Goal: Task Accomplishment & Management: Manage account settings

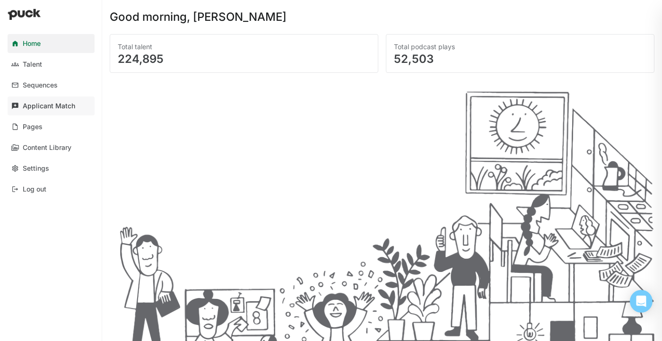
click at [68, 107] on div "Applicant Match" at bounding box center [49, 106] width 52 height 8
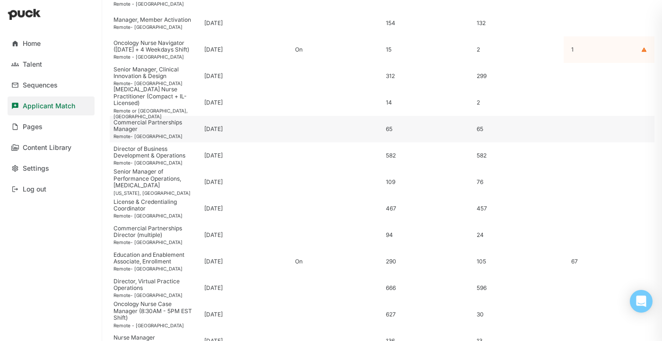
scroll to position [168, 0]
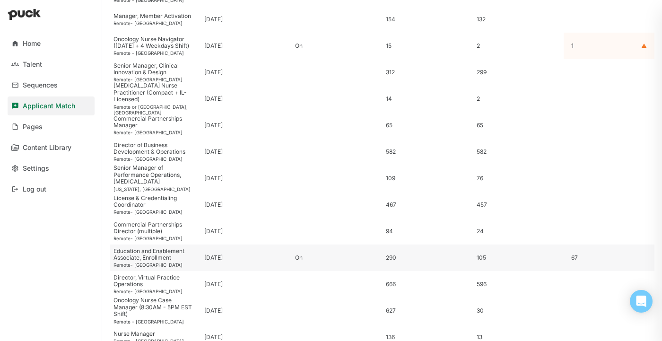
click at [300, 255] on div "On" at bounding box center [336, 257] width 83 height 7
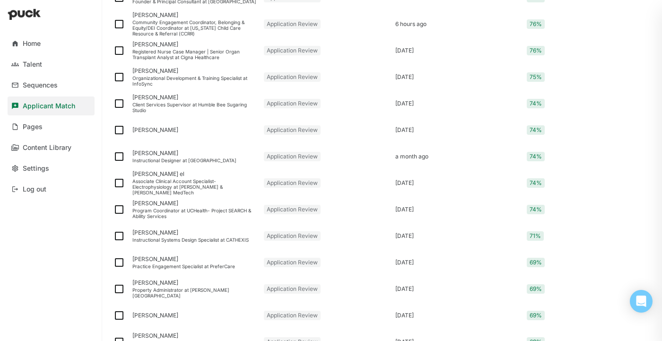
scroll to position [1219, 0]
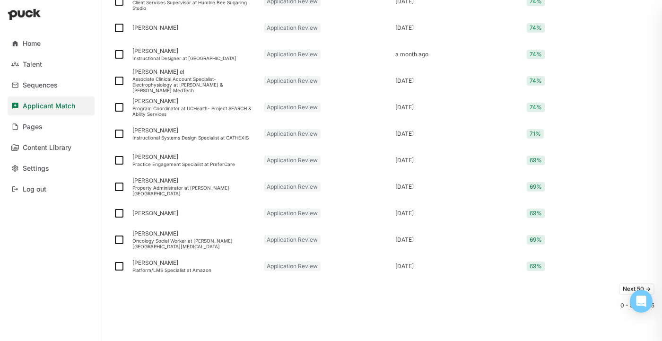
click at [622, 286] on button "Next 50 ->" at bounding box center [636, 288] width 35 height 11
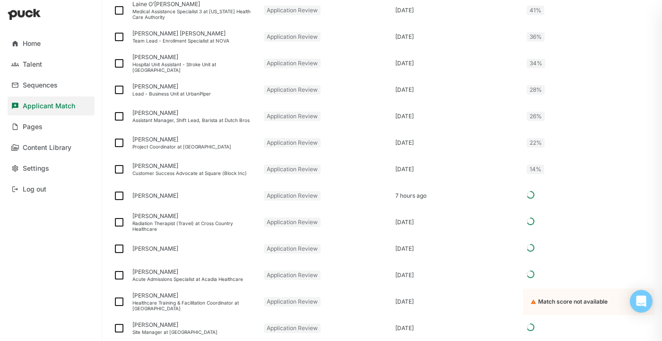
scroll to position [942, 0]
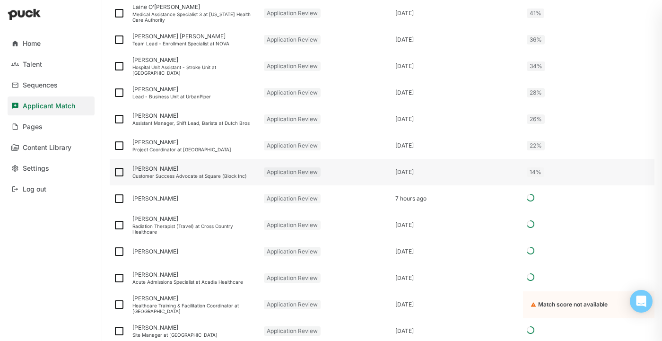
click at [120, 172] on img at bounding box center [118, 171] width 11 height 11
click at [113, 172] on input "checkbox" at bounding box center [113, 172] width 0 height 0
checkbox input "true"
click at [119, 142] on img at bounding box center [118, 145] width 11 height 11
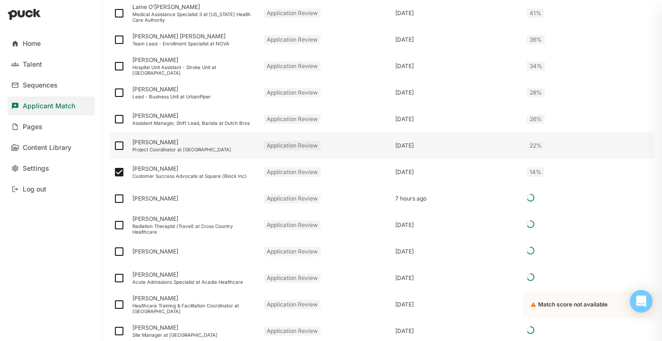
click at [113, 146] on input "checkbox" at bounding box center [113, 146] width 0 height 0
checkbox input "true"
click at [120, 116] on img at bounding box center [118, 118] width 11 height 11
click at [113, 119] on input "checkbox" at bounding box center [113, 119] width 0 height 0
checkbox input "true"
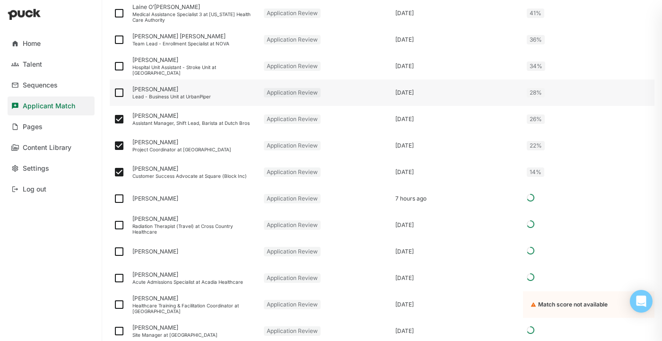
click at [121, 94] on img at bounding box center [118, 92] width 11 height 11
click at [113, 93] on input "checkbox" at bounding box center [113, 93] width 0 height 0
checkbox input "true"
click at [120, 63] on img at bounding box center [118, 65] width 11 height 11
click at [113, 66] on input "checkbox" at bounding box center [113, 66] width 0 height 0
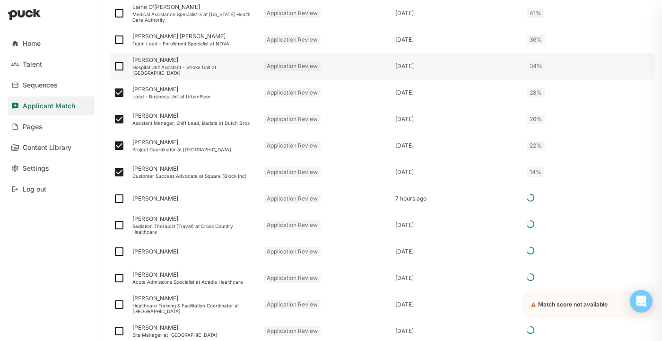
checkbox input "true"
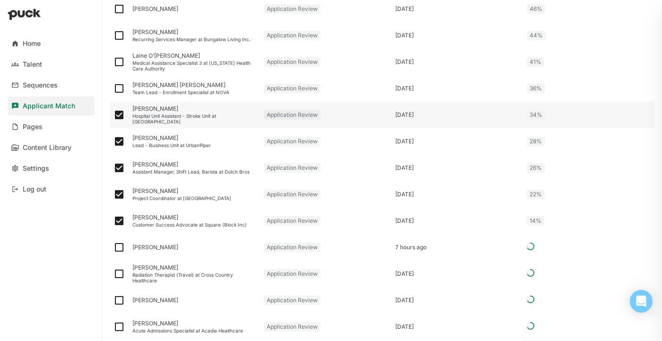
scroll to position [900, 0]
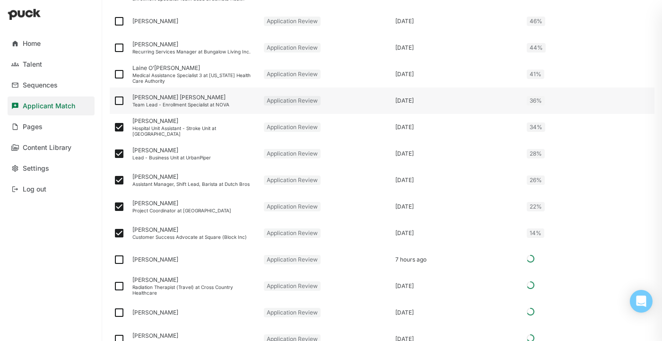
click at [160, 100] on div "[PERSON_NAME] [PERSON_NAME]" at bounding box center [194, 97] width 124 height 7
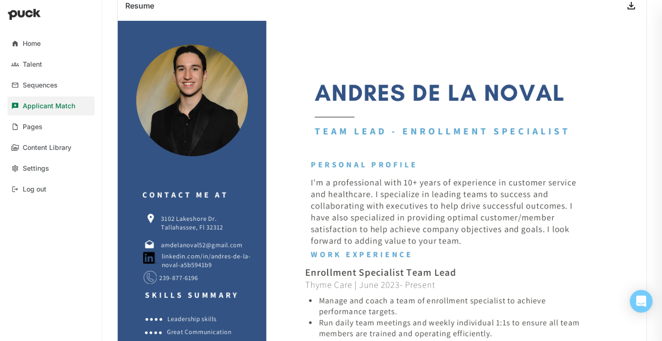
scroll to position [311, 0]
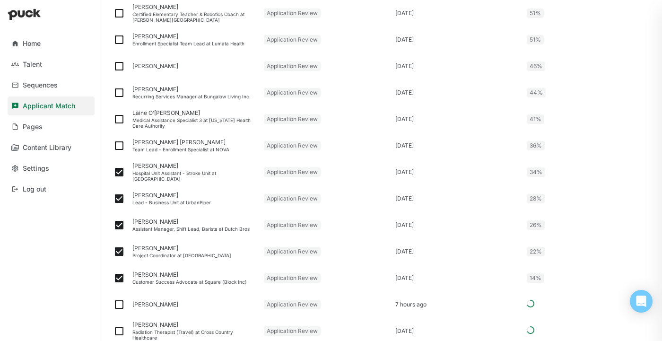
scroll to position [861, 0]
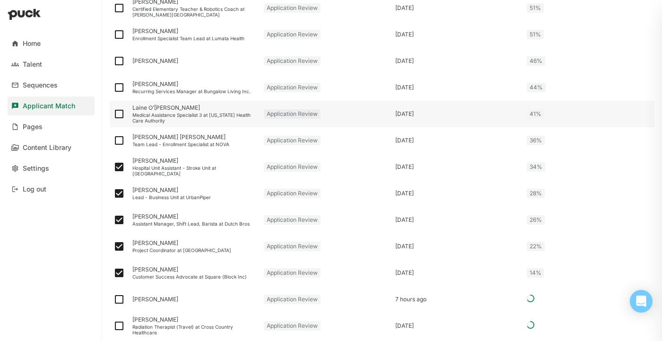
click at [120, 111] on img at bounding box center [118, 113] width 11 height 11
click at [113, 114] on input "checkbox" at bounding box center [113, 114] width 0 height 0
checkbox input "true"
click at [119, 84] on img at bounding box center [118, 87] width 11 height 11
click at [113, 87] on input "checkbox" at bounding box center [113, 87] width 0 height 0
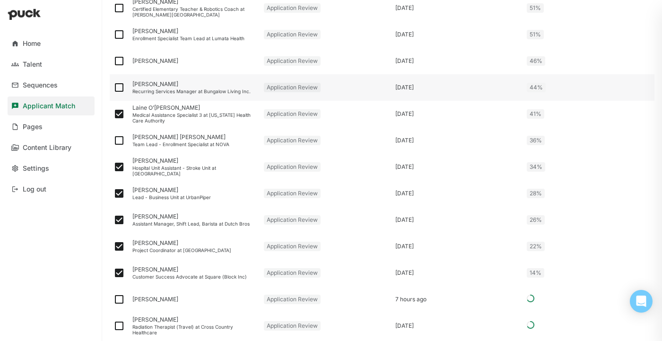
checkbox input "true"
click at [115, 59] on img at bounding box center [118, 60] width 11 height 11
click at [113, 61] on input "checkbox" at bounding box center [113, 61] width 0 height 0
checkbox input "true"
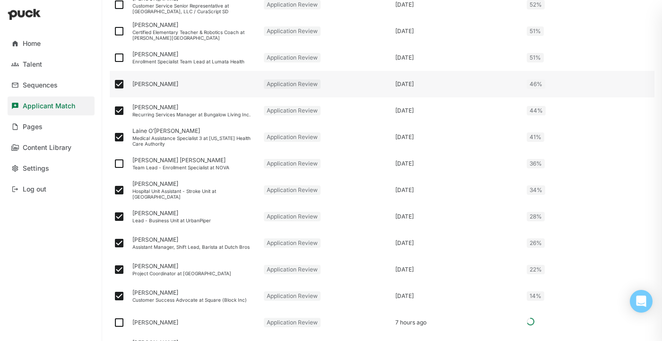
scroll to position [837, 0]
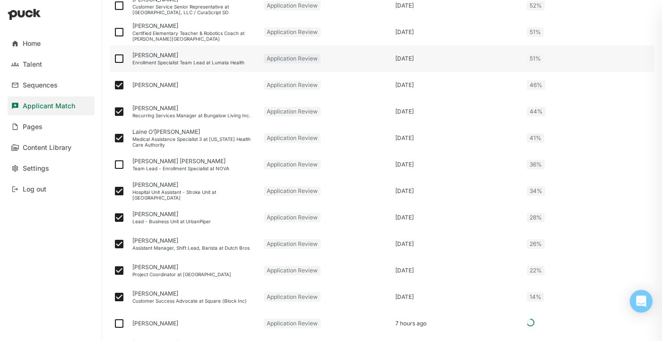
click at [122, 60] on img at bounding box center [118, 58] width 11 height 11
click at [113, 59] on input "checkbox" at bounding box center [113, 59] width 0 height 0
checkbox input "true"
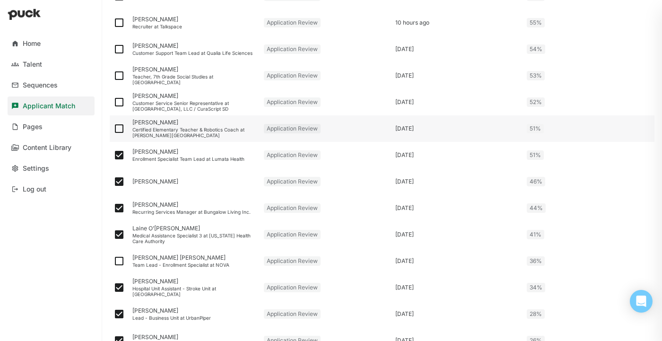
scroll to position [739, 0]
click at [119, 129] on img at bounding box center [118, 129] width 11 height 11
click at [113, 130] on input "checkbox" at bounding box center [113, 130] width 0 height 0
checkbox input "true"
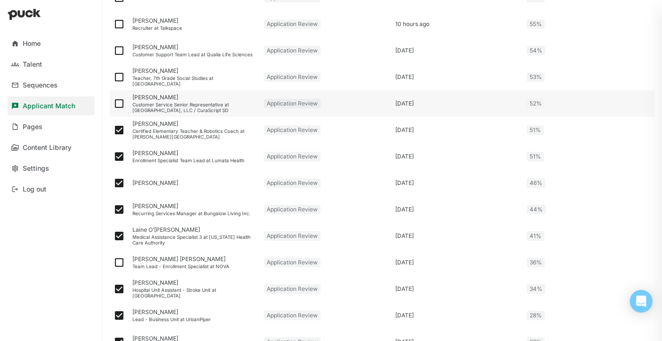
click at [121, 103] on img at bounding box center [118, 103] width 11 height 11
click at [113, 104] on input "checkbox" at bounding box center [113, 104] width 0 height 0
checkbox input "true"
click at [118, 76] on img at bounding box center [118, 76] width 11 height 11
click at [113, 77] on input "checkbox" at bounding box center [113, 77] width 0 height 0
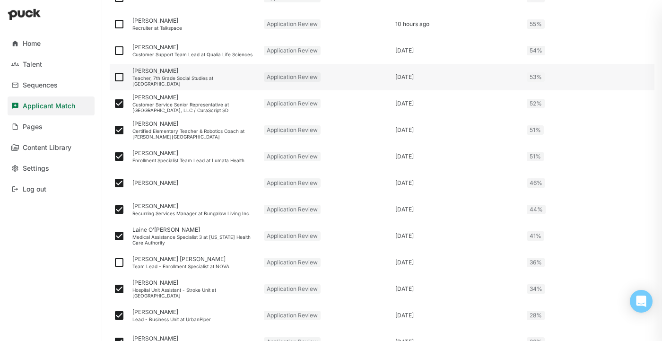
checkbox input "true"
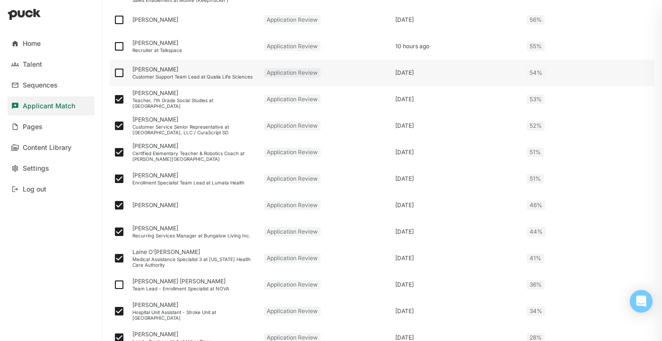
scroll to position [716, 0]
click at [120, 71] on img at bounding box center [118, 73] width 11 height 11
click at [113, 73] on input "checkbox" at bounding box center [113, 73] width 0 height 0
checkbox input "true"
click at [119, 46] on img at bounding box center [118, 46] width 11 height 11
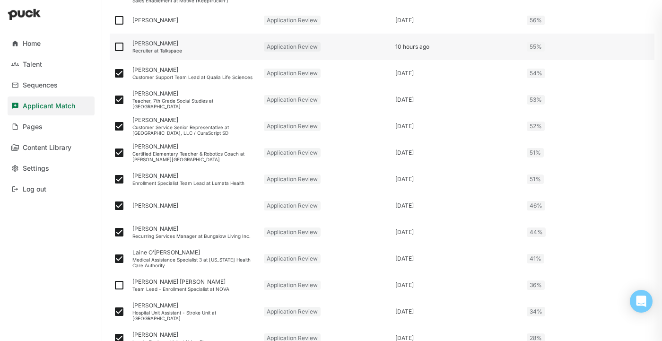
click at [113, 47] on input "checkbox" at bounding box center [113, 47] width 0 height 0
checkbox input "true"
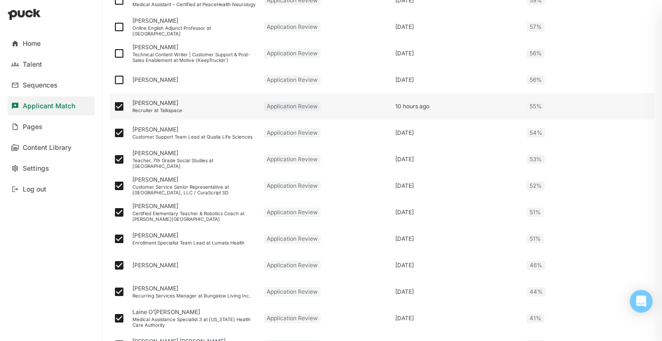
scroll to position [655, 0]
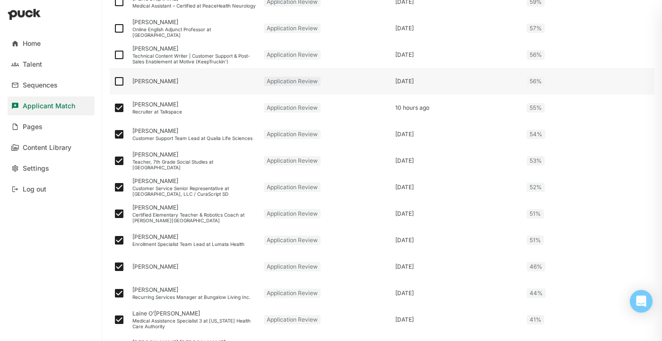
click at [119, 82] on img at bounding box center [118, 81] width 11 height 11
click at [113, 82] on input "checkbox" at bounding box center [113, 81] width 0 height 0
checkbox input "true"
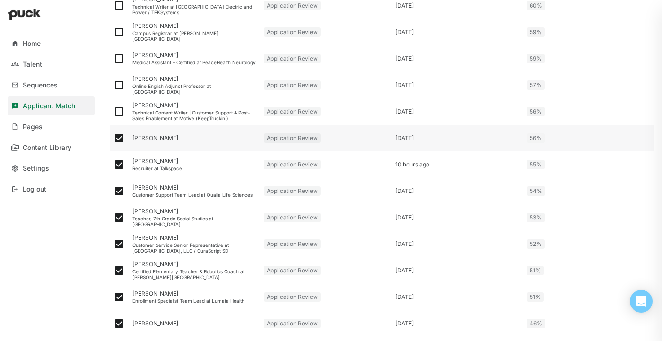
scroll to position [591, 0]
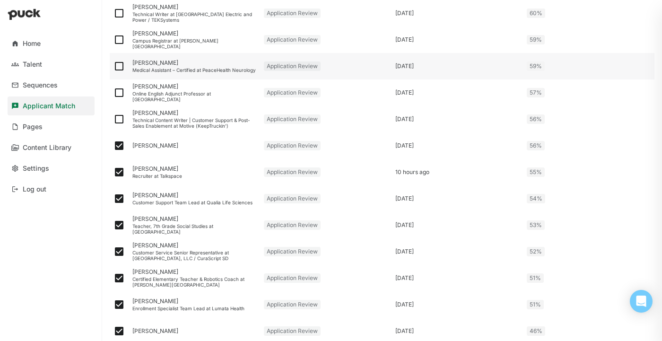
click at [120, 67] on img at bounding box center [118, 65] width 11 height 11
click at [113, 67] on input "checkbox" at bounding box center [113, 66] width 0 height 0
checkbox input "true"
click at [118, 39] on img at bounding box center [118, 39] width 11 height 11
click at [113, 40] on input "checkbox" at bounding box center [113, 40] width 0 height 0
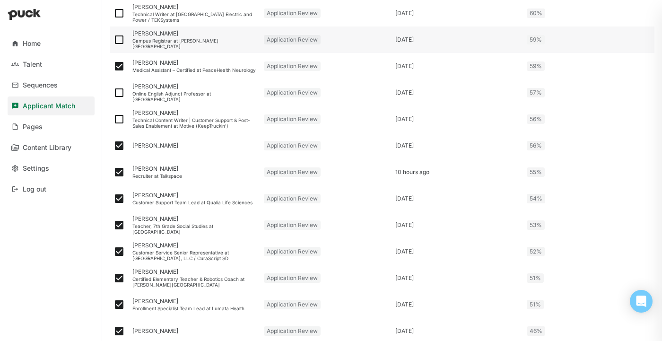
checkbox input "true"
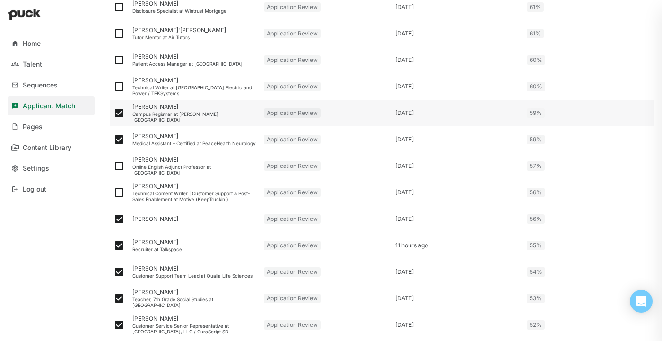
scroll to position [513, 0]
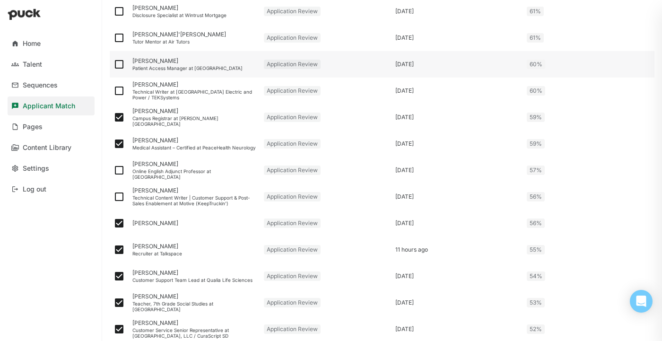
click at [120, 63] on img at bounding box center [118, 64] width 11 height 11
click at [113, 64] on input "checkbox" at bounding box center [113, 64] width 0 height 0
checkbox input "true"
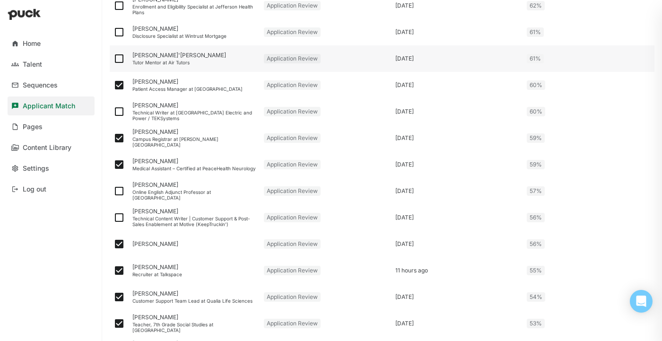
scroll to position [492, 0]
click at [121, 63] on img at bounding box center [118, 59] width 11 height 11
click at [113, 60] on input "checkbox" at bounding box center [113, 60] width 0 height 0
checkbox input "true"
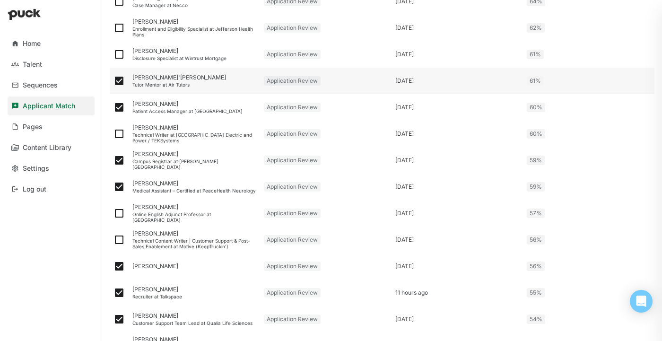
scroll to position [472, 0]
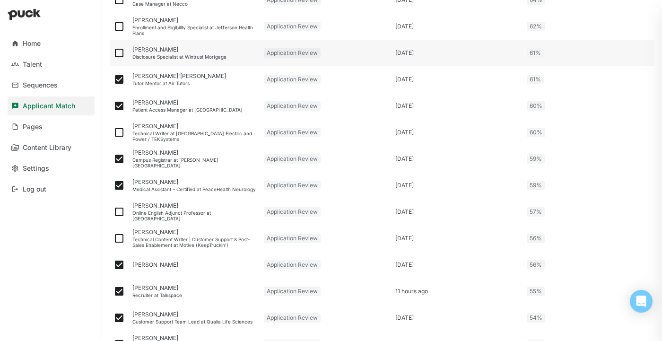
click at [119, 56] on img at bounding box center [118, 52] width 11 height 11
click at [113, 53] on input "checkbox" at bounding box center [113, 53] width 0 height 0
checkbox input "true"
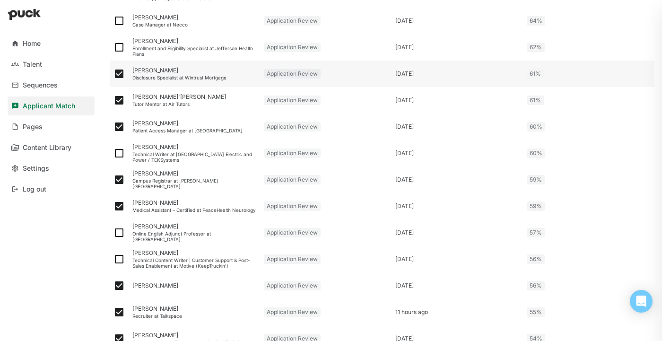
scroll to position [450, 0]
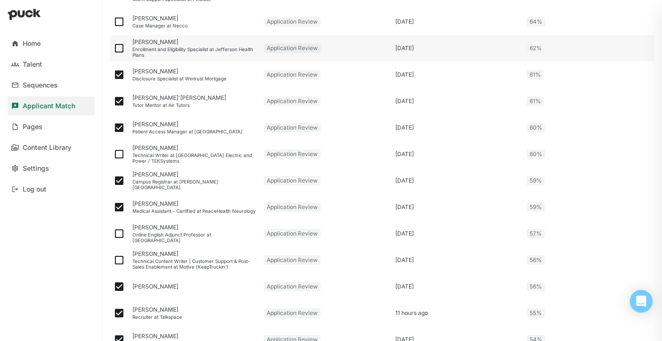
click at [119, 49] on img at bounding box center [118, 48] width 11 height 11
click at [113, 49] on input "checkbox" at bounding box center [113, 48] width 0 height 0
checkbox input "true"
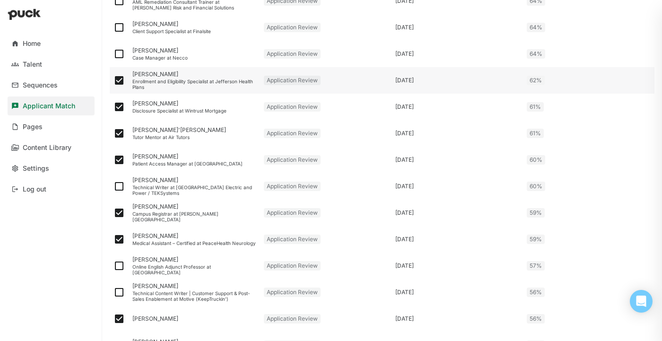
scroll to position [407, 0]
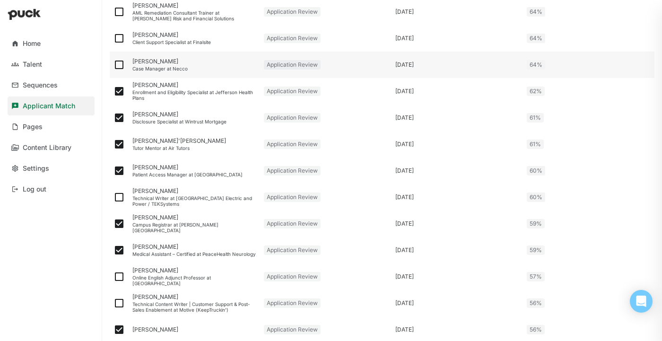
click at [116, 67] on img at bounding box center [118, 64] width 11 height 11
click at [113, 65] on input "checkbox" at bounding box center [113, 65] width 0 height 0
checkbox input "true"
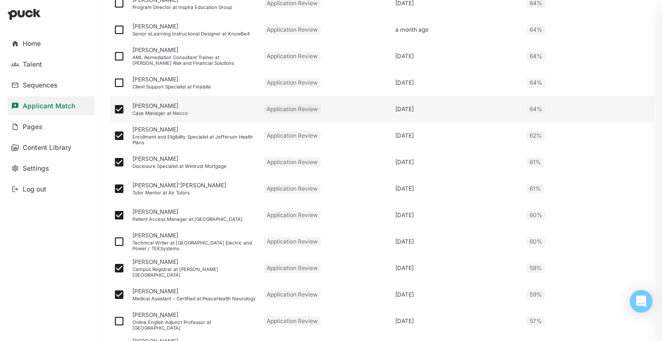
scroll to position [358, 0]
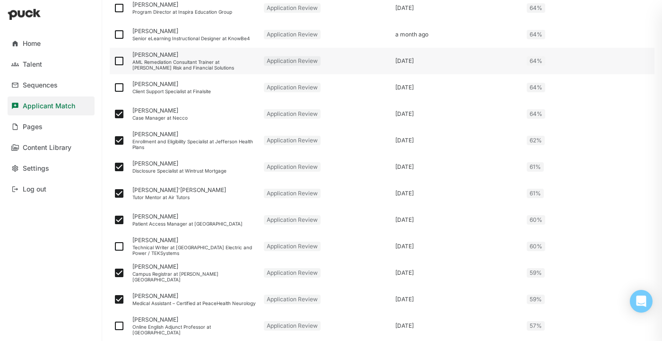
click at [119, 60] on img at bounding box center [118, 60] width 11 height 11
click at [113, 61] on input "checkbox" at bounding box center [113, 61] width 0 height 0
checkbox input "true"
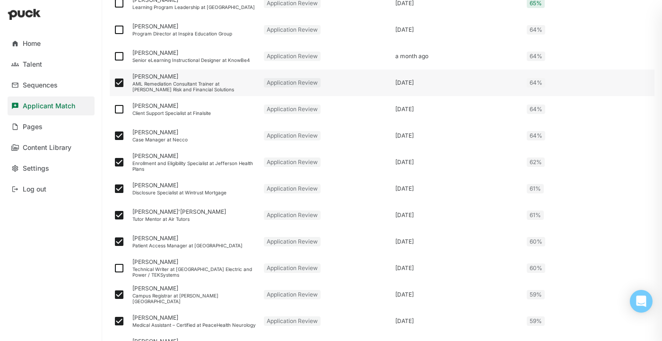
scroll to position [334, 0]
